Goal: Navigation & Orientation: Find specific page/section

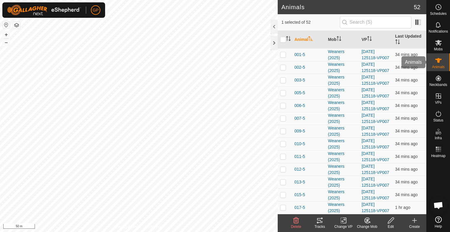
click at [439, 55] on div "Animals" at bounding box center [438, 62] width 23 height 18
click at [441, 25] on icon at bounding box center [438, 24] width 7 height 7
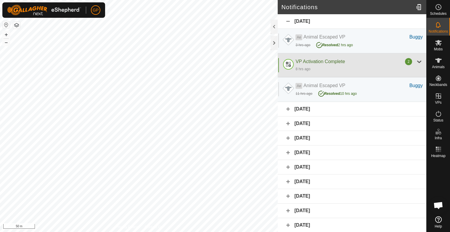
click at [416, 61] on div at bounding box center [419, 61] width 7 height 7
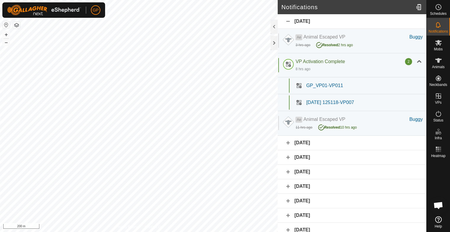
click at [287, 143] on div "[DATE]" at bounding box center [352, 143] width 149 height 15
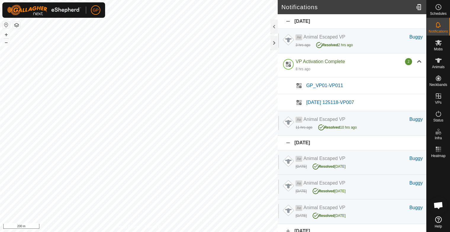
click at [290, 20] on div "[DATE]" at bounding box center [352, 21] width 149 height 15
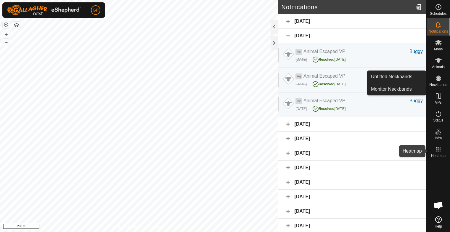
click at [440, 148] on rect at bounding box center [439, 148] width 1 height 1
